Goal: Information Seeking & Learning: Learn about a topic

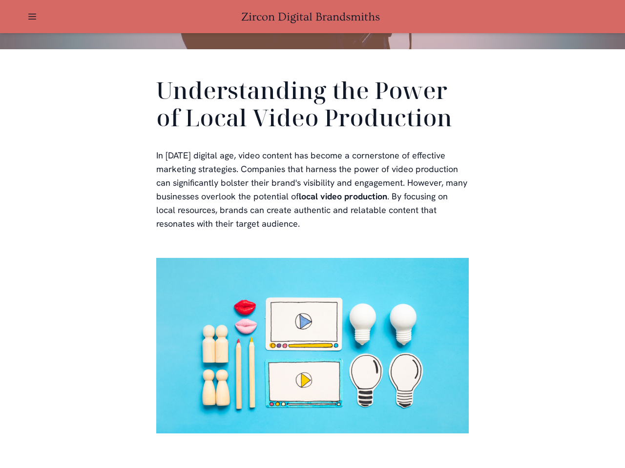
scroll to position [293, 0]
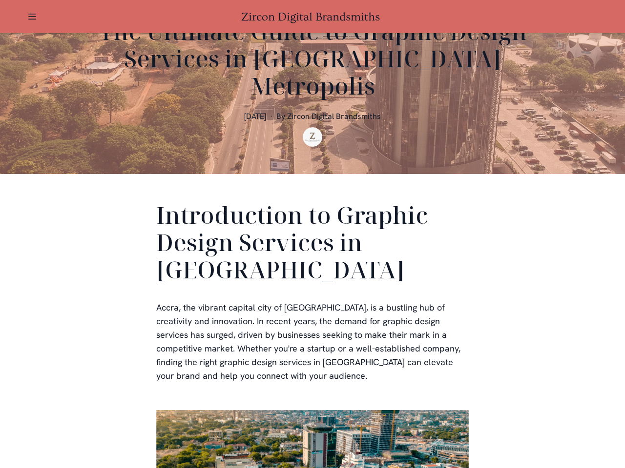
scroll to position [293, 0]
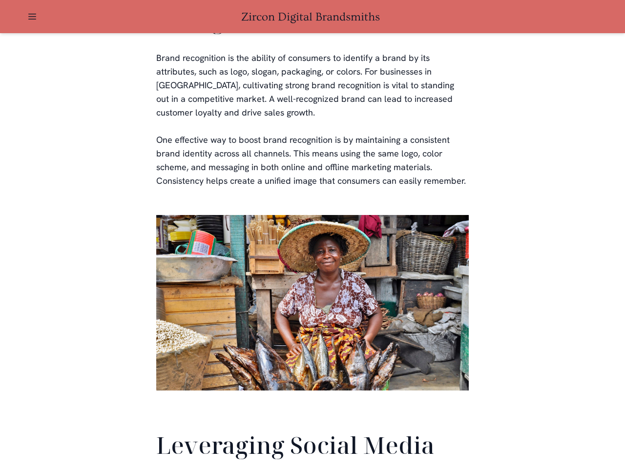
scroll to position [2297, 0]
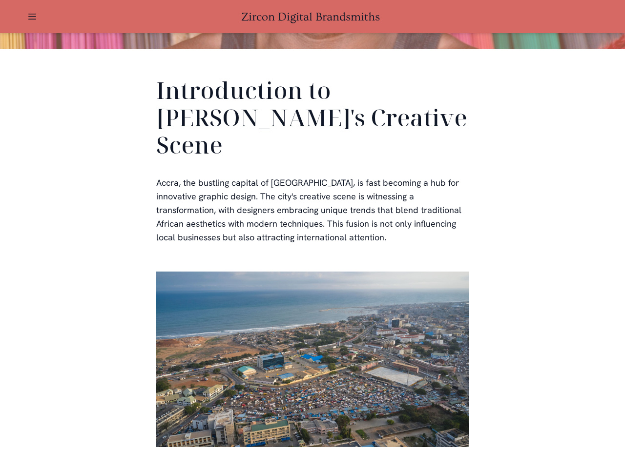
scroll to position [293, 0]
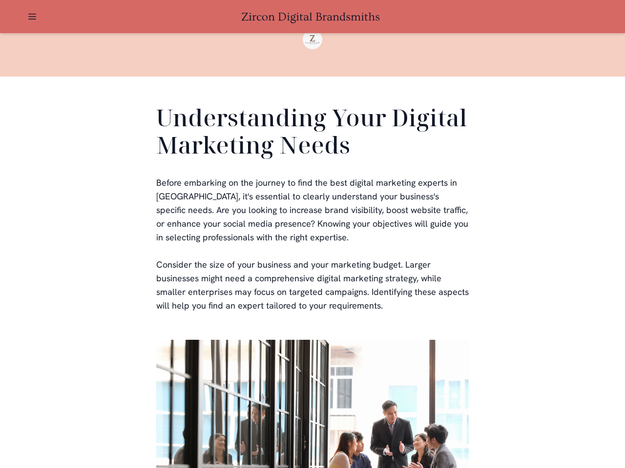
scroll to position [293, 0]
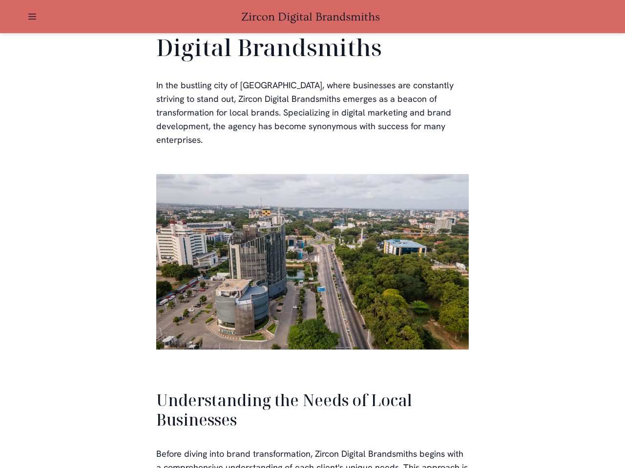
scroll to position [2081, 0]
